Goal: Find specific page/section: Find specific page/section

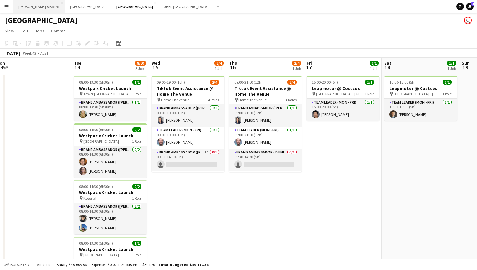
click at [21, 10] on button "Tennille's Board Close" at bounding box center [39, 6] width 52 height 13
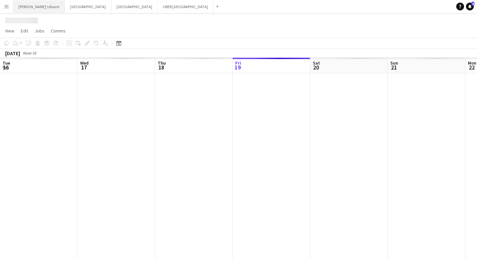
scroll to position [0, 155]
